Goal: Task Accomplishment & Management: Use online tool/utility

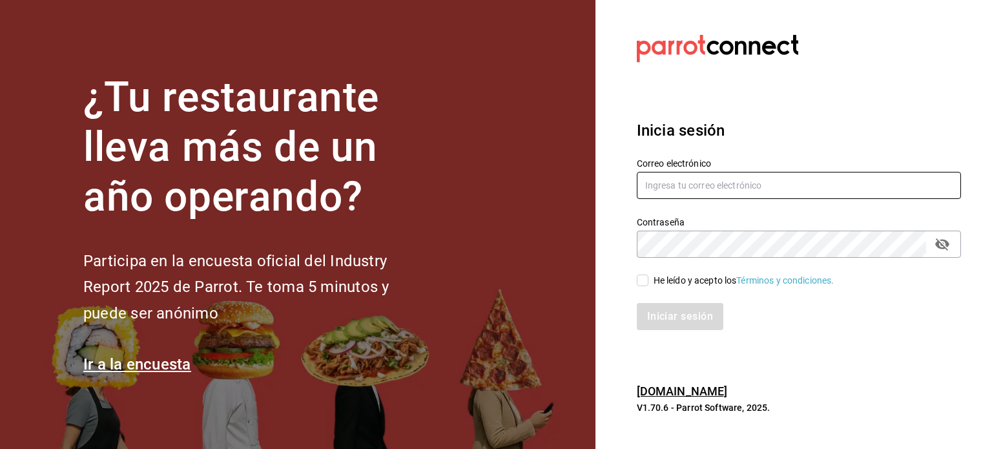
type input "[EMAIL_ADDRESS][PERSON_NAME][DOMAIN_NAME]"
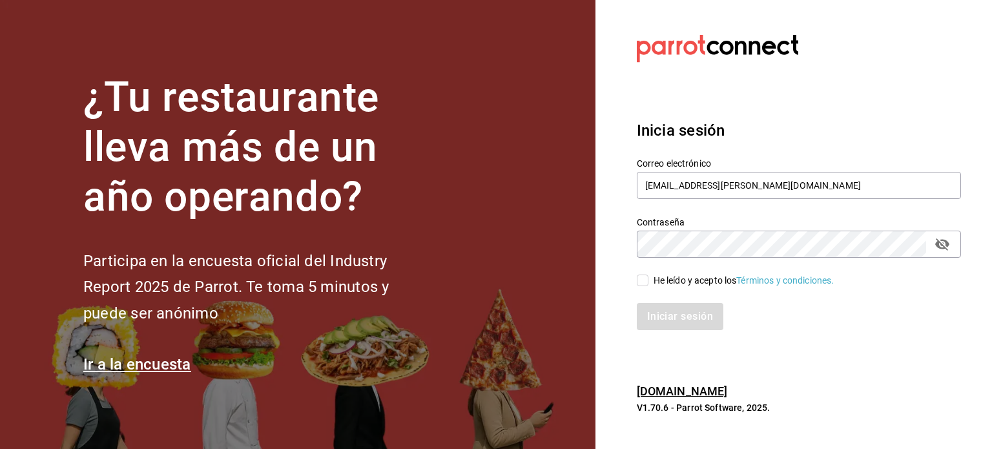
click at [696, 281] on div "He leído y acepto los Términos y condiciones." at bounding box center [744, 281] width 181 height 14
click at [649, 281] on input "He leído y acepto los Términos y condiciones." at bounding box center [643, 281] width 12 height 12
checkbox input "true"
click at [693, 321] on button "Iniciar sesión" at bounding box center [681, 316] width 88 height 27
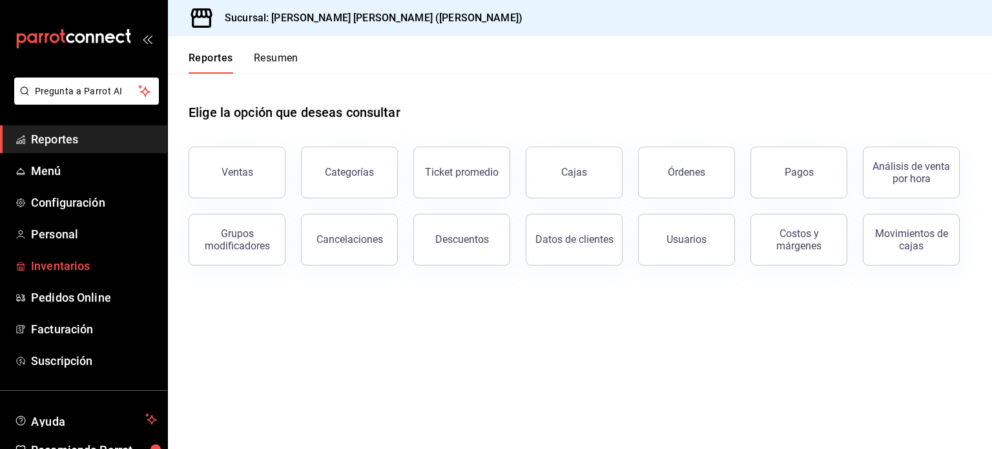
click at [62, 260] on span "Inventarios" at bounding box center [94, 265] width 126 height 17
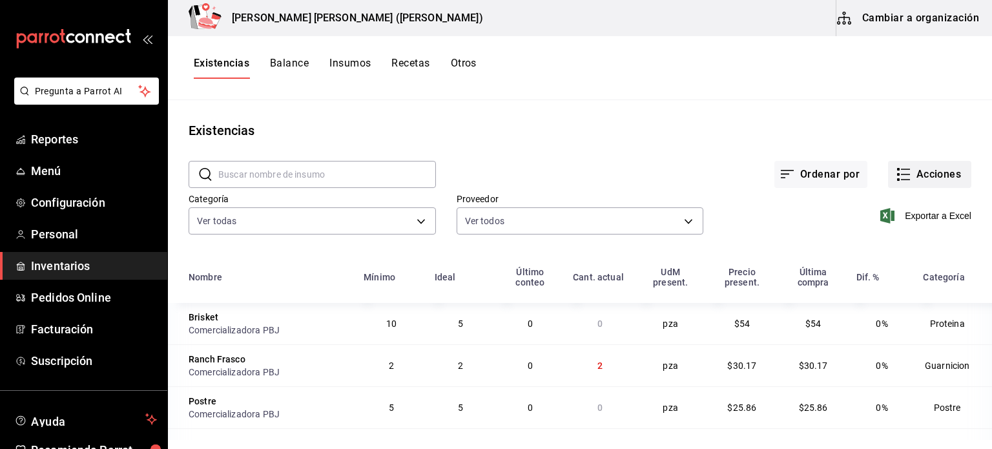
click at [934, 168] on button "Acciones" at bounding box center [929, 174] width 83 height 27
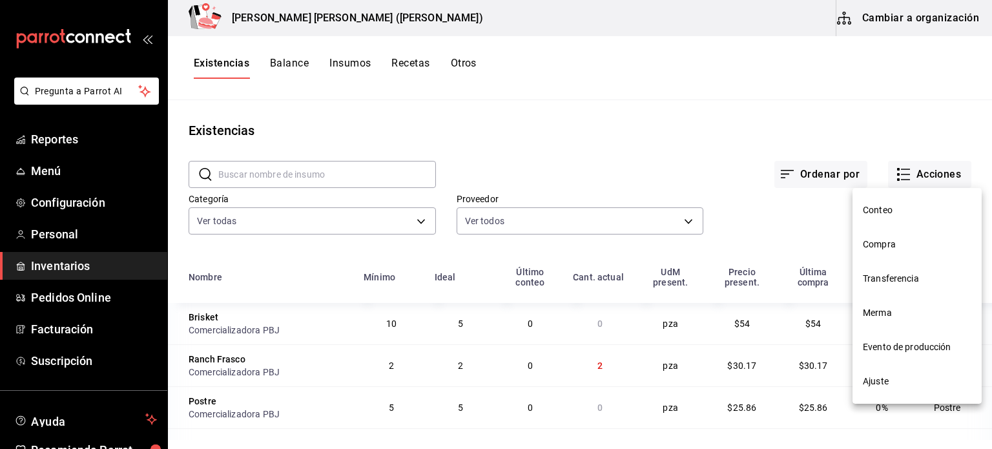
click at [699, 102] on div at bounding box center [496, 224] width 992 height 449
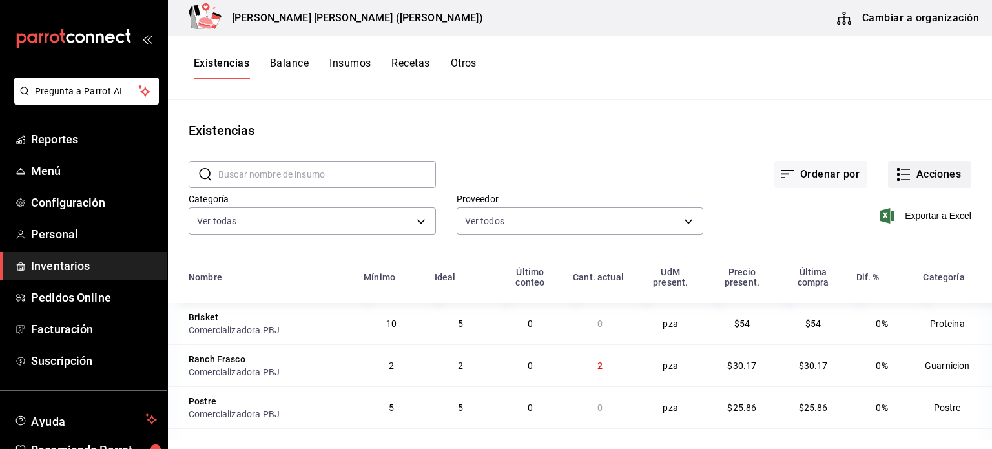
click at [926, 182] on button "Acciones" at bounding box center [929, 174] width 83 height 27
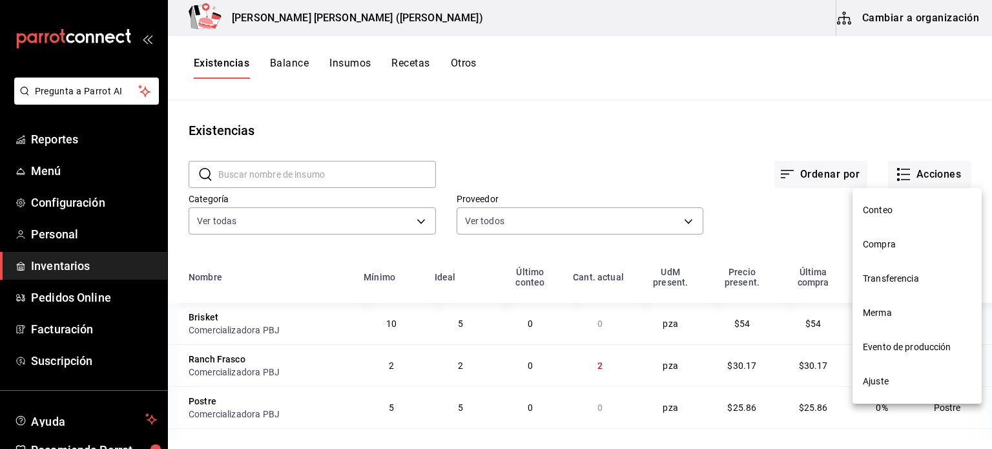
click at [879, 238] on span "Compra" at bounding box center [917, 245] width 109 height 14
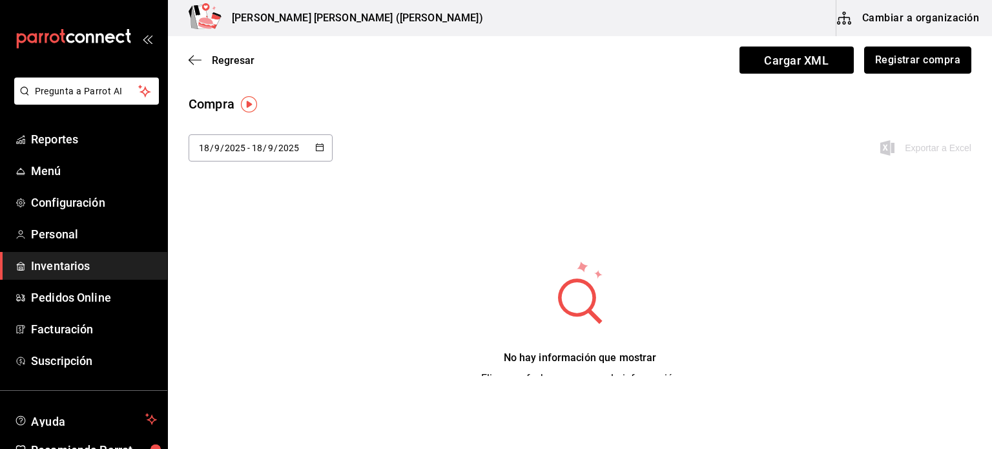
click at [924, 72] on button "Registrar compra" at bounding box center [917, 60] width 107 height 27
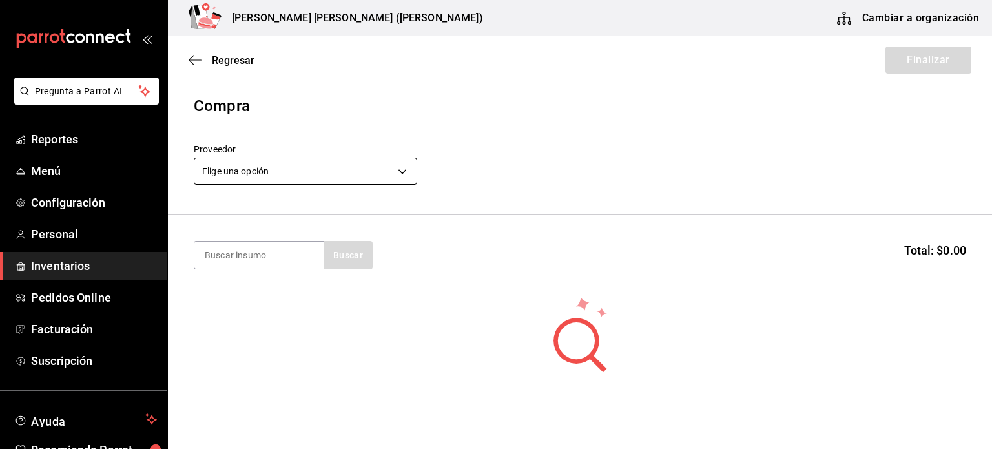
click at [318, 180] on body "Pregunta a Parrot AI Reportes Menú Configuración Personal Inventarios Pedidos O…" at bounding box center [496, 188] width 992 height 376
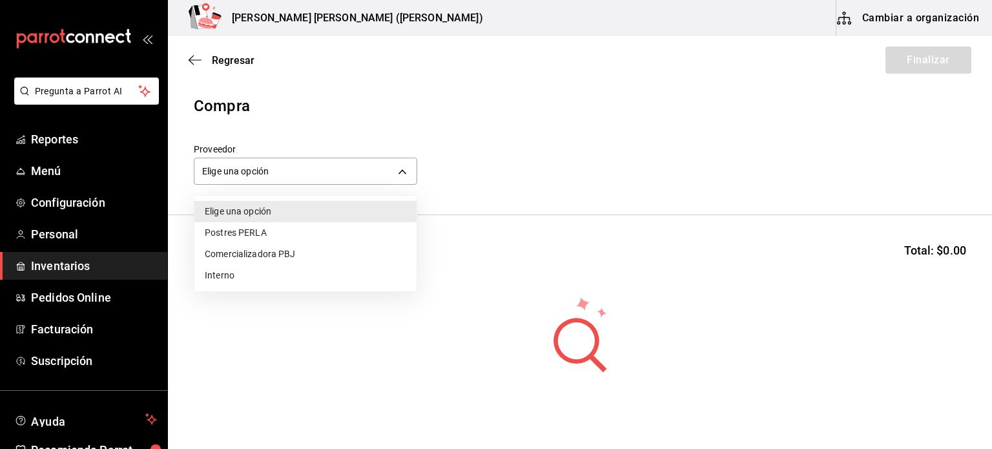
click at [290, 247] on li "Comercializadora PBJ" at bounding box center [305, 254] width 222 height 21
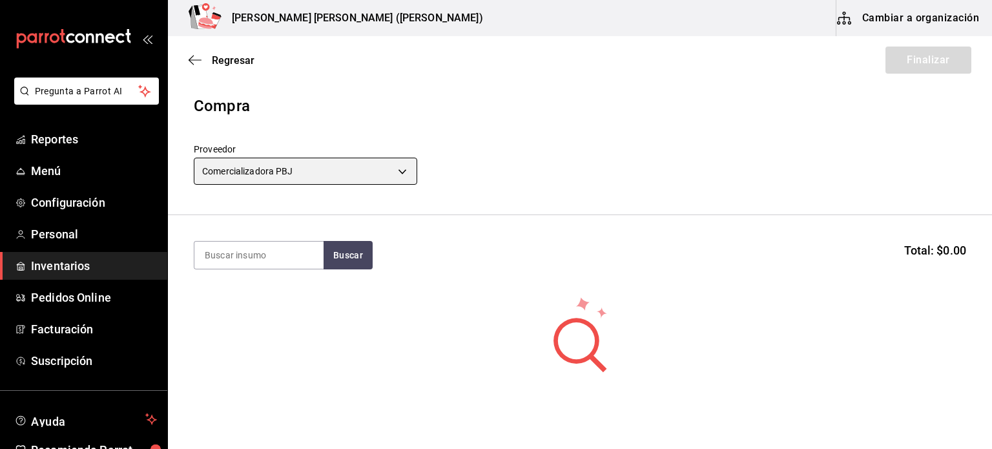
type input "73989370-521d-4bc8-8ea0-0c8e3494ddd7"
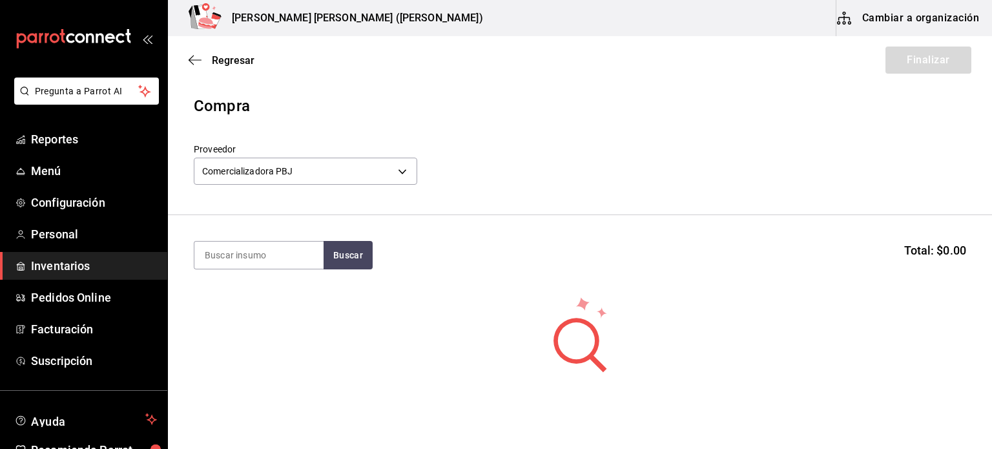
click at [264, 263] on input at bounding box center [258, 255] width 129 height 27
type input "peñafiel"
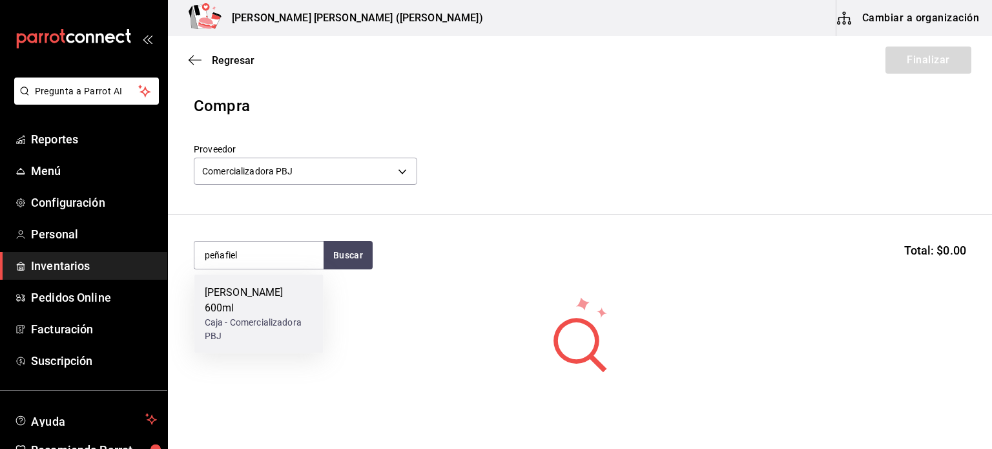
click at [199, 312] on div "Peñafiel 600ml Caja - Comercializadora PBJ" at bounding box center [258, 314] width 129 height 79
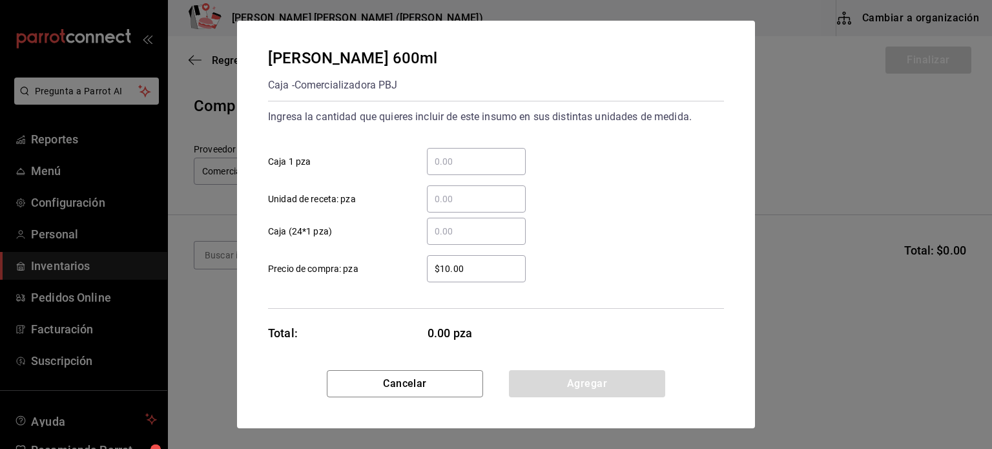
click at [475, 165] on input "​ Caja 1 pza" at bounding box center [476, 162] width 99 height 16
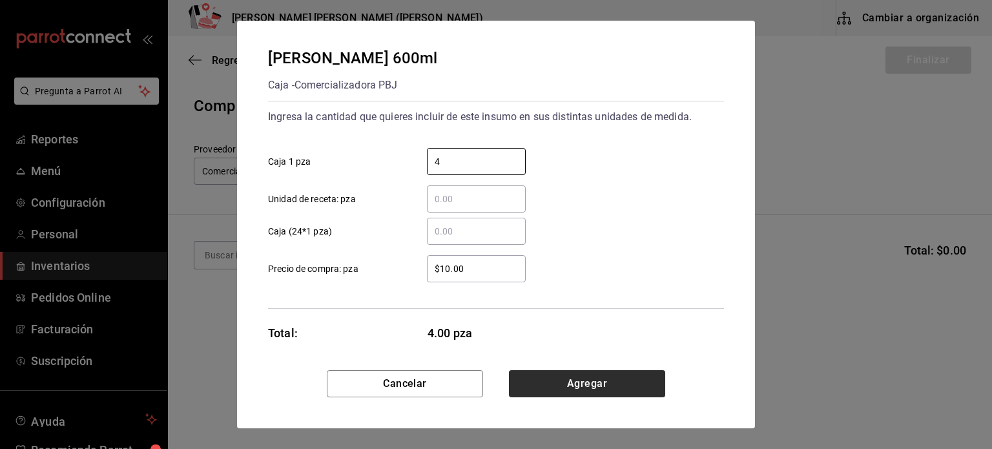
type input "4"
click at [573, 379] on button "Agregar" at bounding box center [587, 383] width 156 height 27
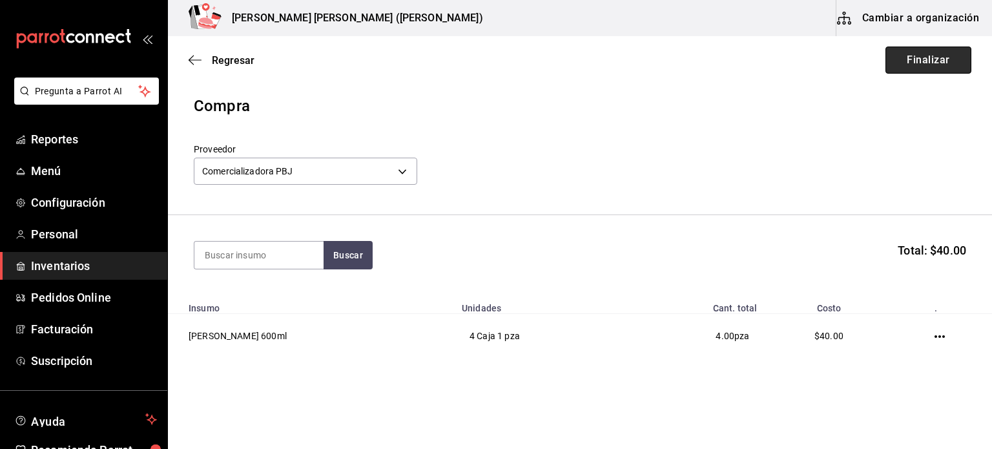
click at [928, 67] on button "Finalizar" at bounding box center [929, 60] width 86 height 27
